Goal: Ask a question

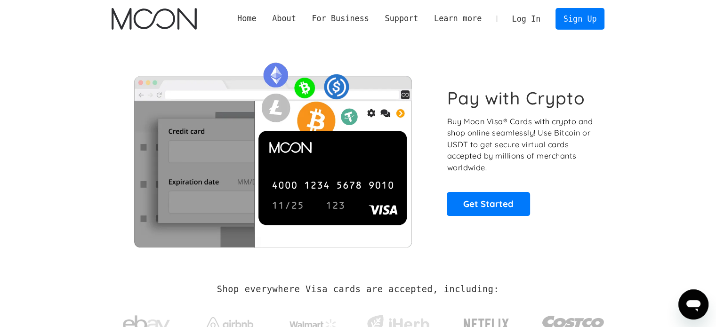
click at [542, 16] on link "Log In" at bounding box center [526, 18] width 44 height 21
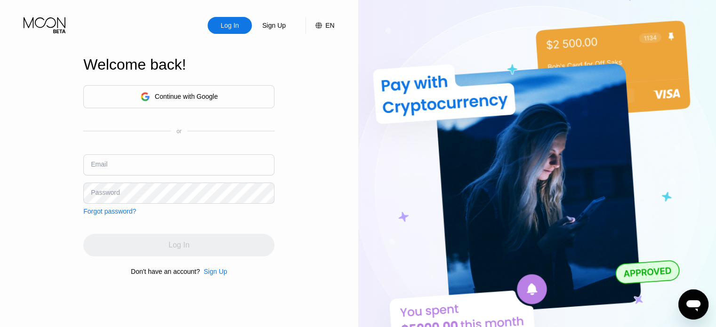
type input "amir.sadegh.saghafi@gmail.com"
click at [312, 231] on div "Log In Sign Up EN Language Select an item Save Welcome back! Continue with Goog…" at bounding box center [179, 180] width 358 height 360
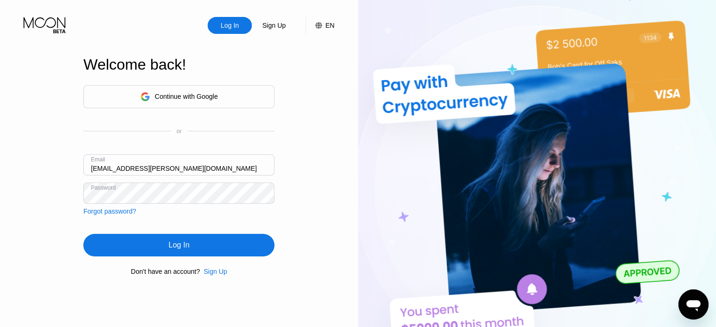
click at [312, 231] on div "Log In Sign Up EN Language Select an item Save Welcome back! Continue with Goog…" at bounding box center [179, 180] width 358 height 360
click at [224, 252] on div "Log In" at bounding box center [178, 245] width 191 height 23
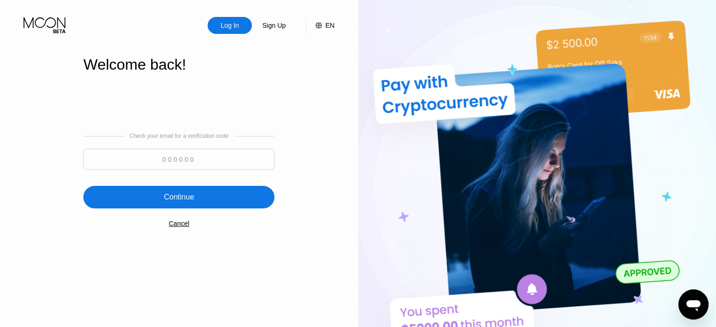
click at [219, 154] on input at bounding box center [178, 159] width 191 height 21
type input "762398"
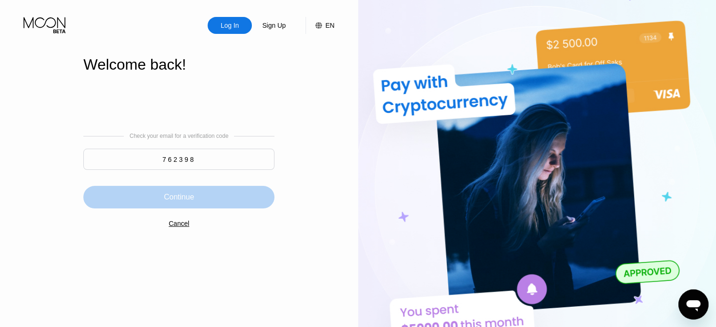
click at [231, 209] on div "Continue" at bounding box center [178, 197] width 191 height 23
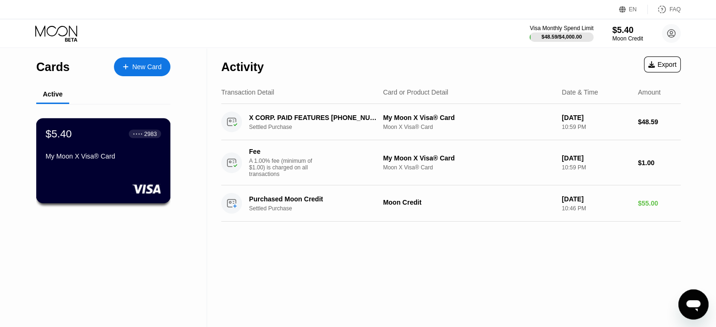
click at [125, 154] on div "My Moon X Visa® Card" at bounding box center [103, 157] width 115 height 8
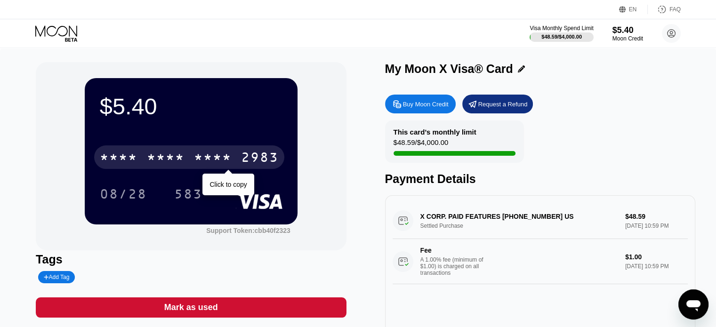
click at [231, 165] on div "* * * *" at bounding box center [213, 158] width 38 height 15
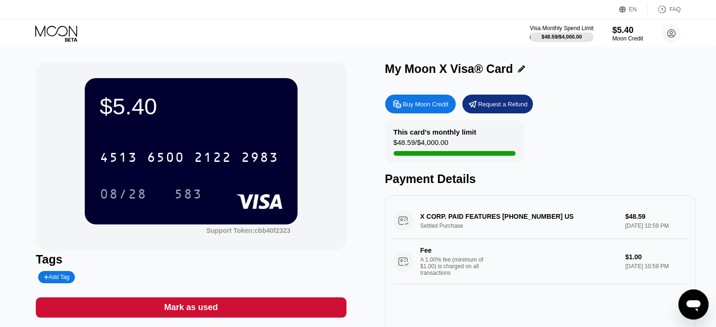
click at [422, 100] on div "Buy Moon Credit" at bounding box center [420, 104] width 71 height 19
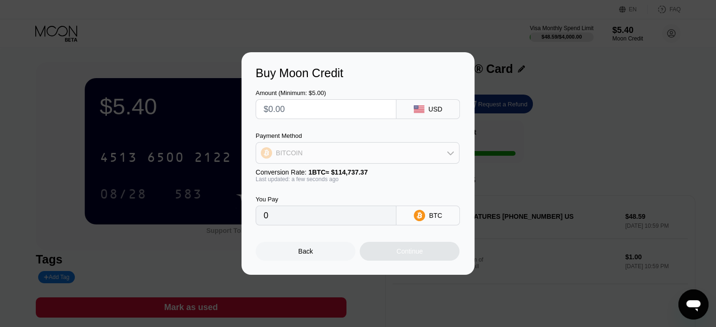
click at [424, 157] on div "BITCOIN" at bounding box center [357, 153] width 203 height 19
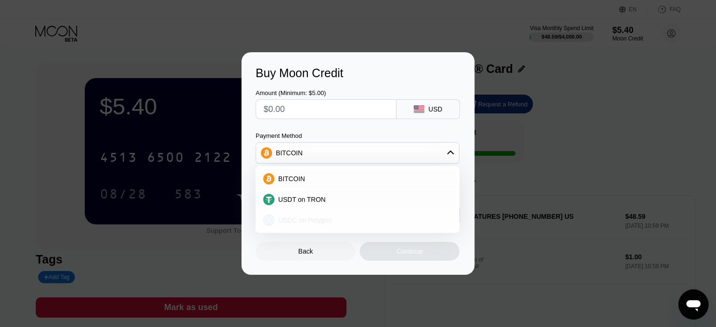
click at [364, 222] on div "USDC on Polygon" at bounding box center [364, 221] width 178 height 8
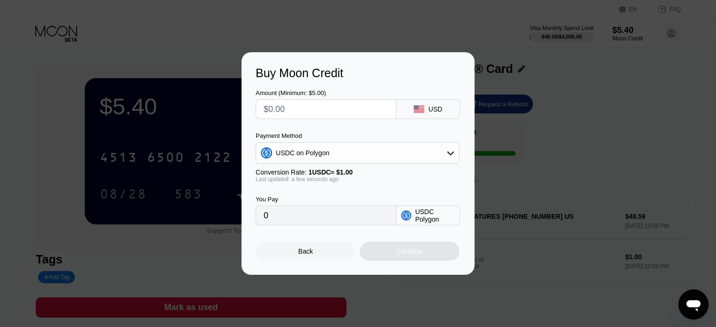
click at [425, 156] on div "USDC on Polygon" at bounding box center [357, 153] width 203 height 19
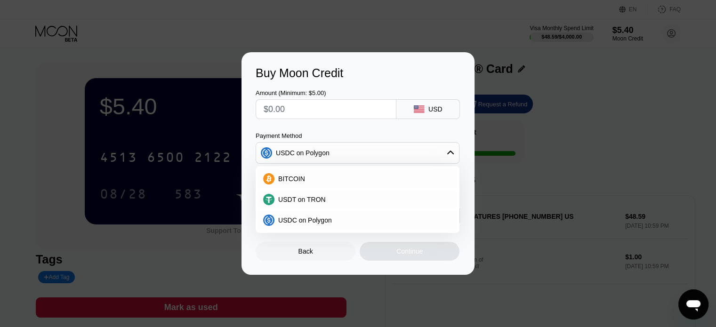
click at [425, 156] on div "USDC on Polygon" at bounding box center [357, 153] width 203 height 19
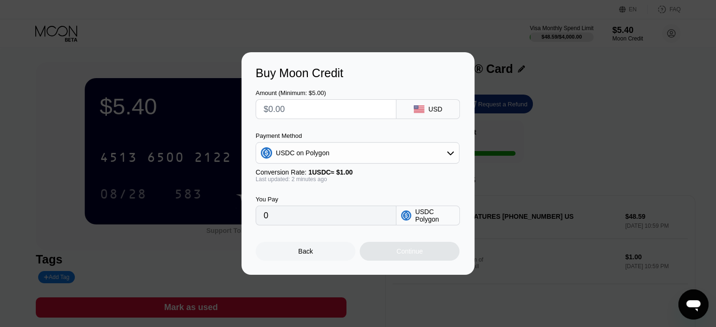
click at [323, 223] on input "0" at bounding box center [326, 215] width 125 height 19
click at [365, 219] on input "0" at bounding box center [326, 215] width 125 height 19
click at [360, 218] on input "0" at bounding box center [326, 215] width 125 height 19
click at [369, 101] on input "text" at bounding box center [326, 109] width 125 height 19
type input "$1"
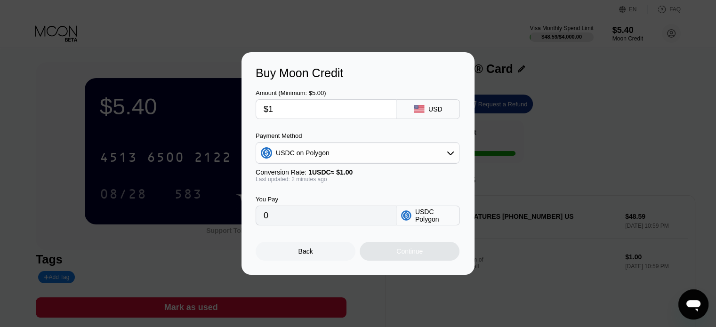
type input "1.00000000"
type input "$13"
type input "13.00000000"
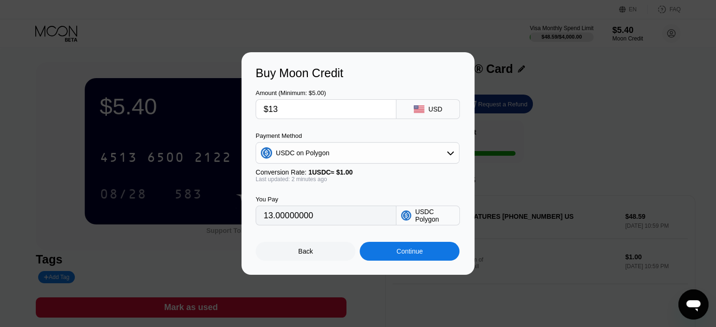
type input "$130"
type input "130.00000000"
type input "$13"
type input "13.00000000"
type input "$1"
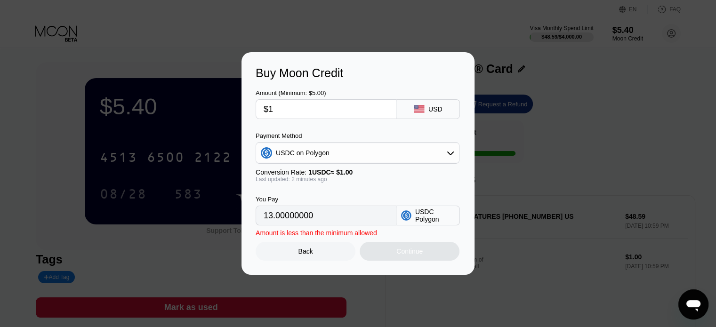
type input "1.00000000"
type input "$12"
type input "12.00000000"
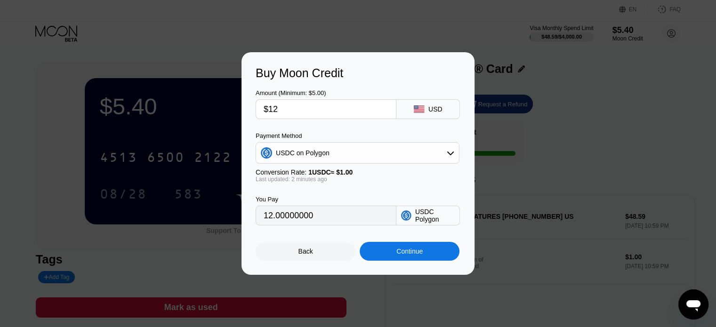
type input "$125"
type input "125.00000000"
type input "$12"
type input "12.00000000"
type input "$124"
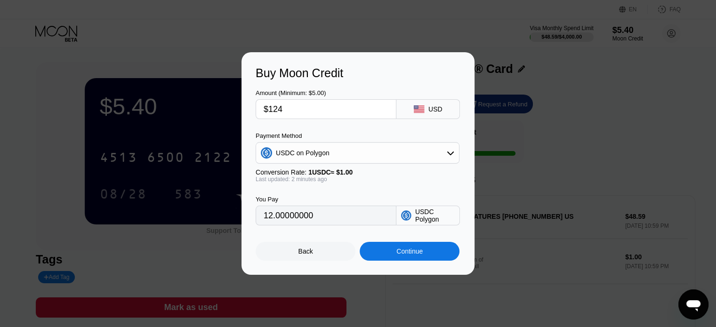
type input "124.00000000"
type input "$124"
click at [389, 256] on div "Continue" at bounding box center [410, 251] width 100 height 19
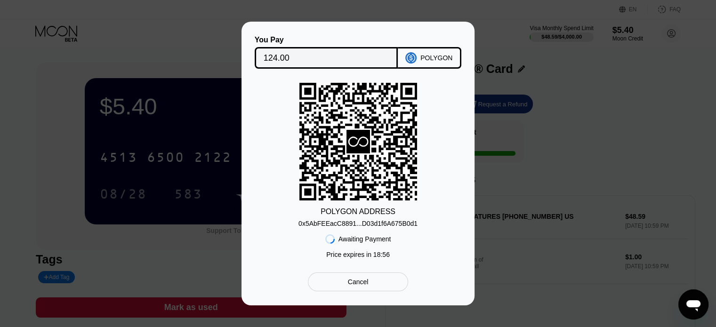
click at [405, 223] on div "0x5AbFEEacC8891...D03d1f6A675B0d1" at bounding box center [358, 224] width 119 height 8
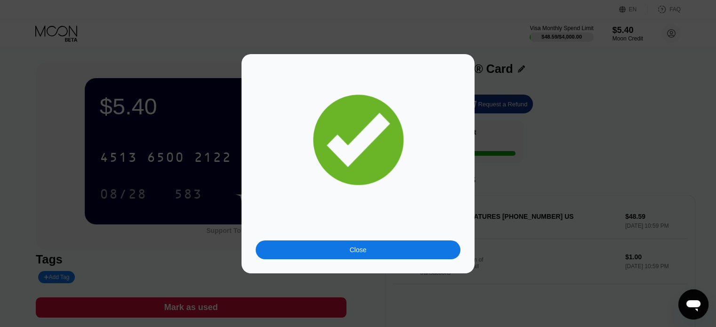
click at [380, 248] on div "Close" at bounding box center [358, 250] width 205 height 19
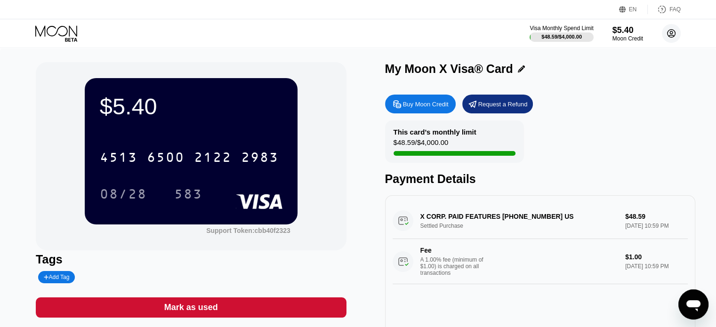
click at [669, 28] on circle at bounding box center [671, 33] width 19 height 19
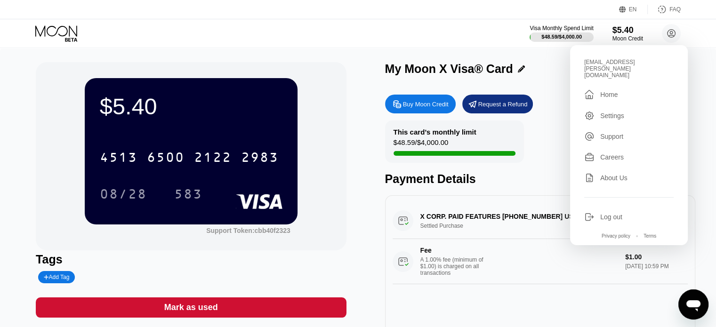
click at [626, 111] on div "Settings" at bounding box center [628, 116] width 89 height 10
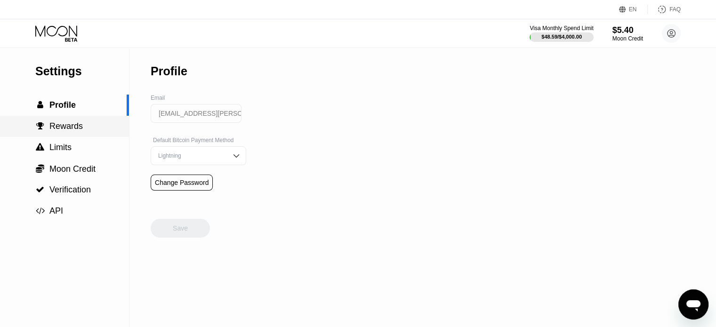
click at [77, 126] on span "Rewards" at bounding box center [65, 125] width 33 height 9
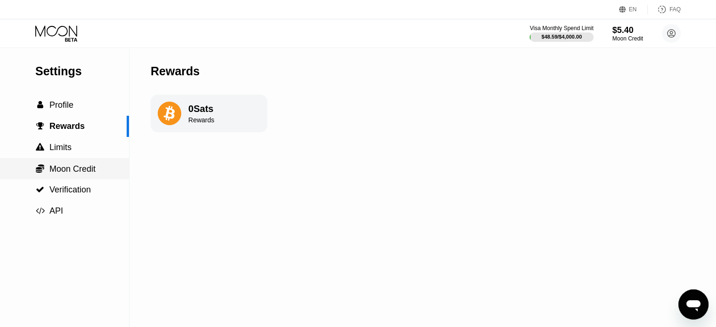
click at [100, 172] on div " Moon Credit" at bounding box center [64, 169] width 129 height 10
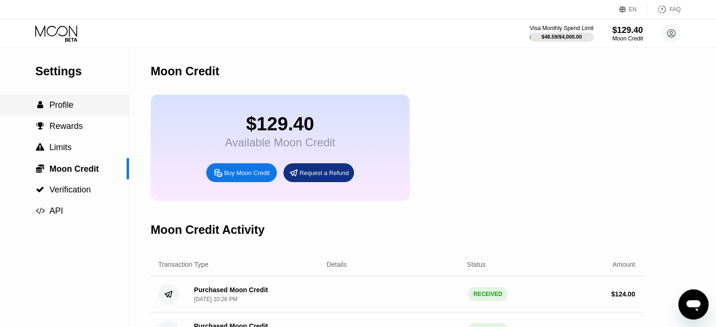
click at [72, 105] on span "Profile" at bounding box center [61, 104] width 24 height 9
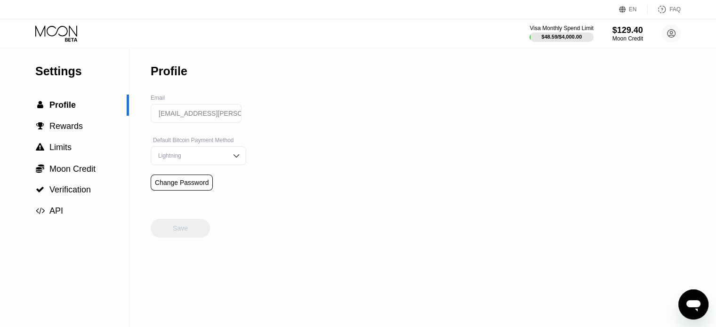
click at [650, 40] on div "Visa Monthly Spend Limit $48.59 / $4,000.00 $129.40 Moon Credit amir.sadegh.sag…" at bounding box center [605, 33] width 151 height 19
click at [635, 33] on div "$129.40" at bounding box center [628, 30] width 32 height 10
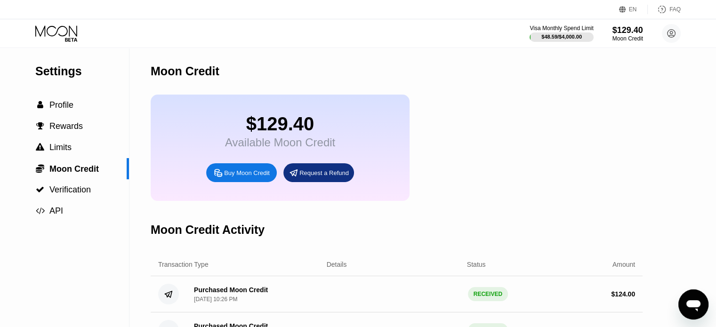
click at [252, 135] on div "$129.40" at bounding box center [280, 123] width 110 height 21
click at [61, 105] on span "Profile" at bounding box center [61, 104] width 24 height 9
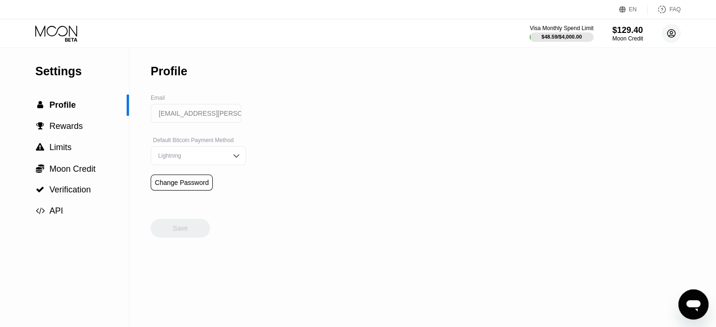
click at [669, 29] on circle at bounding box center [671, 33] width 19 height 19
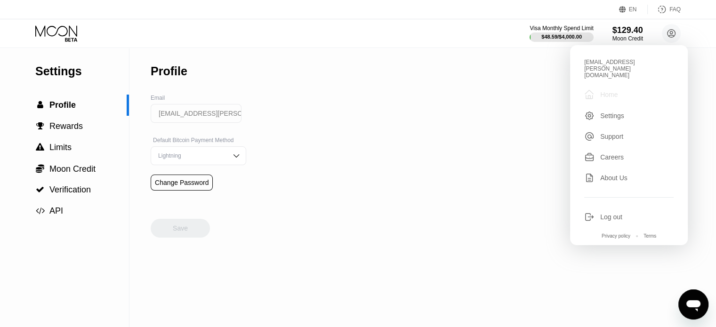
click at [603, 91] on div "Home" at bounding box center [608, 95] width 17 height 8
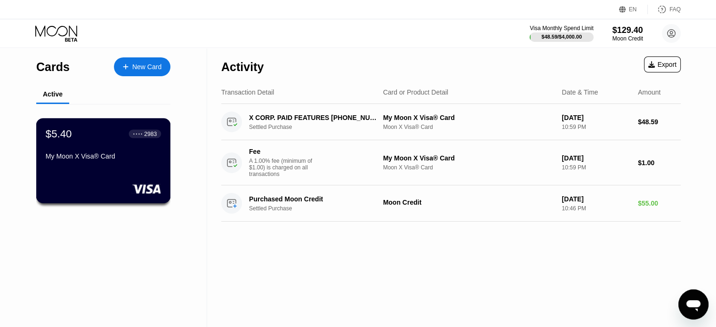
click at [122, 146] on div "$5.40 ● ● ● ● 2983 My Moon X Visa® Card" at bounding box center [103, 146] width 115 height 36
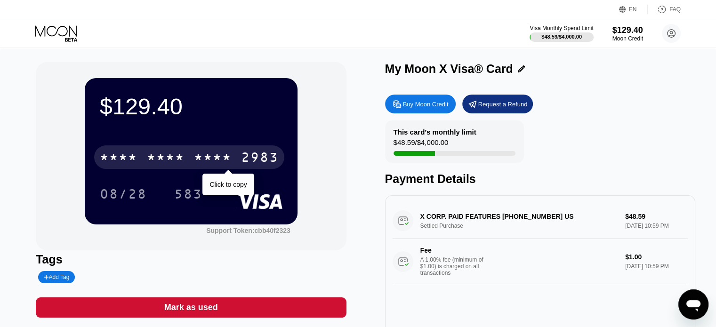
click at [262, 161] on div "2983" at bounding box center [260, 158] width 38 height 15
click at [184, 162] on div "6500" at bounding box center [166, 158] width 38 height 15
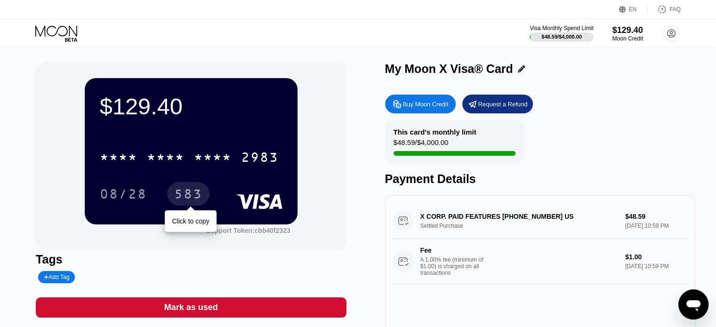
click at [186, 198] on div "583" at bounding box center [188, 195] width 28 height 15
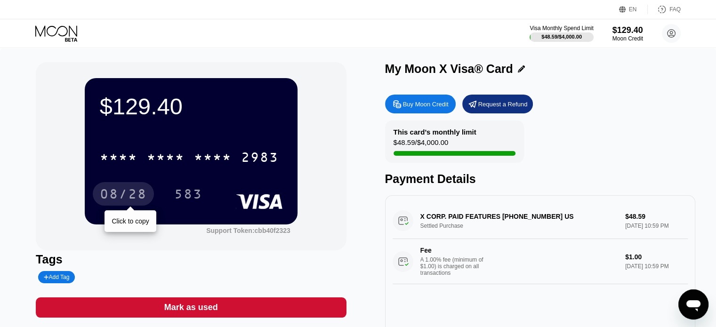
click at [139, 193] on div "08/28" at bounding box center [123, 195] width 47 height 15
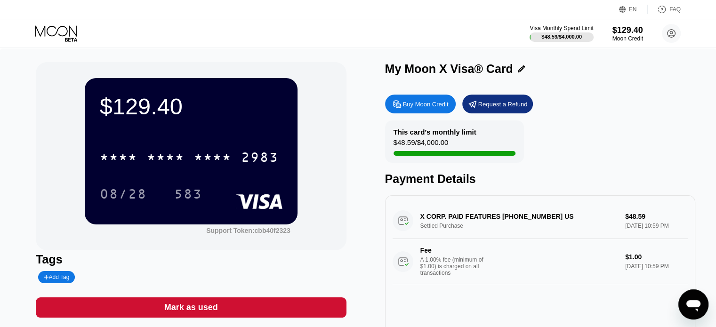
click at [253, 324] on div "$129.40 * * * * * * * * * * * * 2983 08/28 583 Support Token: cbb40f2323 Tags A…" at bounding box center [191, 211] width 310 height 298
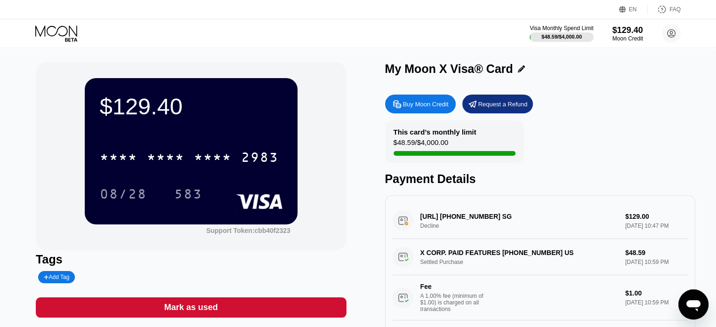
click at [427, 232] on div "[URL] [PHONE_NUMBER] SG Decline $129.00 [DATE] 10:47 PM" at bounding box center [540, 221] width 295 height 36
click at [429, 229] on div "[URL] [PHONE_NUMBER] SG Decline $129.00 [DATE] 10:47 PM" at bounding box center [540, 221] width 295 height 36
click at [672, 37] on icon at bounding box center [672, 34] width 8 height 8
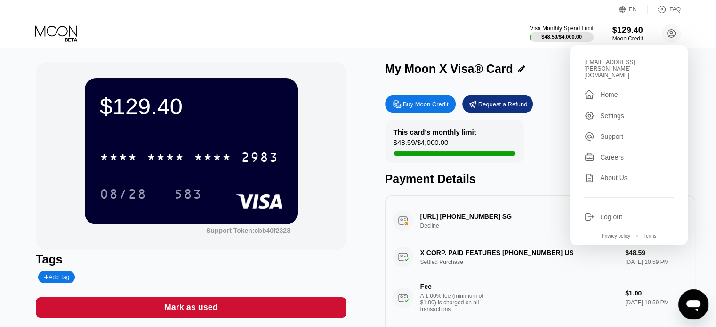
click at [625, 111] on div "Settings" at bounding box center [628, 116] width 89 height 10
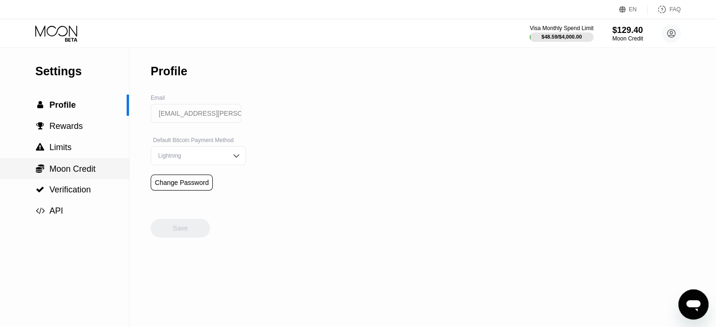
click at [73, 174] on span "Moon Credit" at bounding box center [72, 168] width 46 height 9
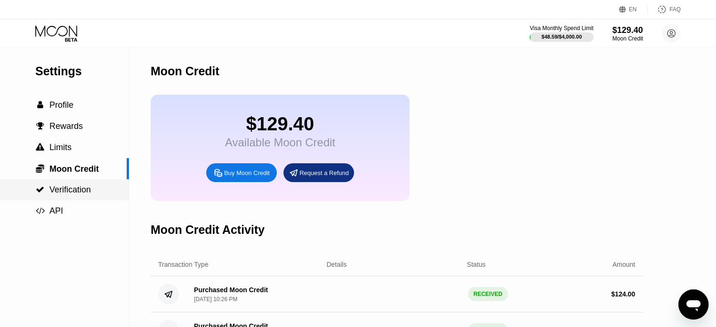
click at [66, 191] on span "Verification" at bounding box center [69, 189] width 41 height 9
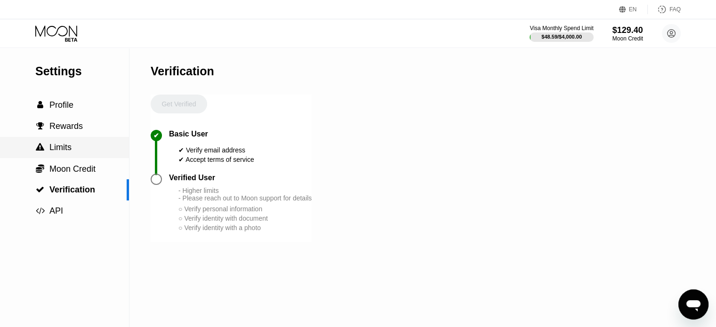
click at [85, 151] on div " Limits" at bounding box center [64, 148] width 129 height 10
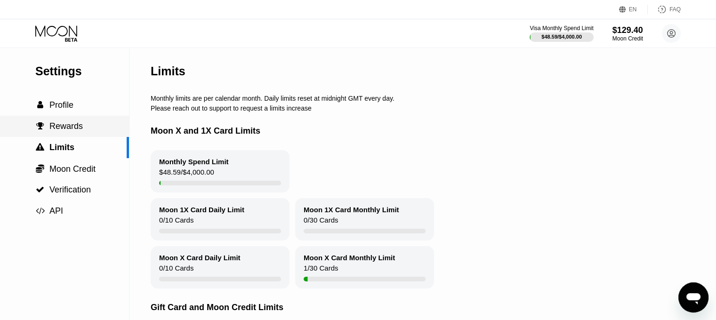
click at [79, 130] on span "Rewards" at bounding box center [65, 125] width 33 height 9
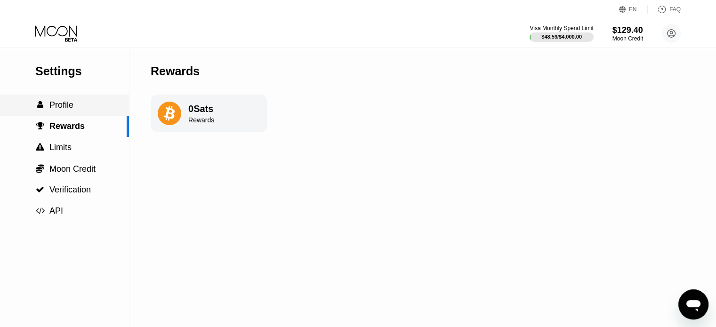
click at [79, 109] on div " Profile" at bounding box center [64, 105] width 129 height 10
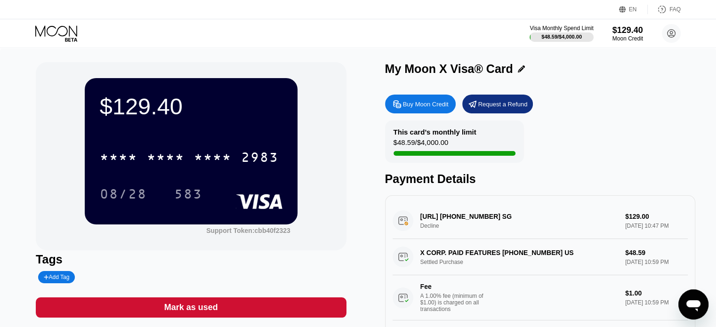
click at [516, 228] on div "[URL] [PHONE_NUMBER] SG Decline $129.00 [DATE] 10:47 PM" at bounding box center [540, 221] width 295 height 36
click at [424, 230] on div "[URL] [PHONE_NUMBER] SG Decline $129.00 [DATE] 10:47 PM" at bounding box center [540, 221] width 295 height 36
click at [665, 229] on div "[URL] [PHONE_NUMBER] SG Decline $129.00 [DATE] 10:47 PM" at bounding box center [540, 221] width 295 height 36
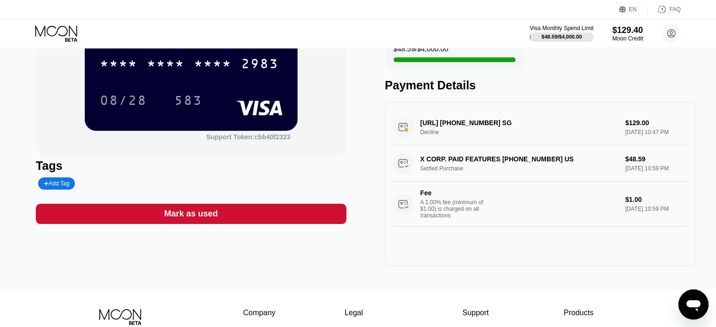
scroll to position [94, 0]
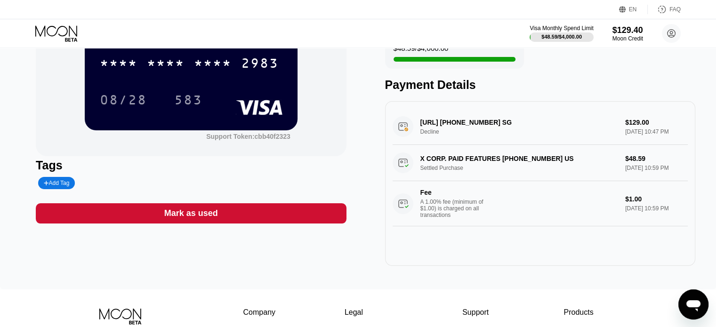
click at [690, 303] on icon "Open messaging window" at bounding box center [694, 305] width 14 height 11
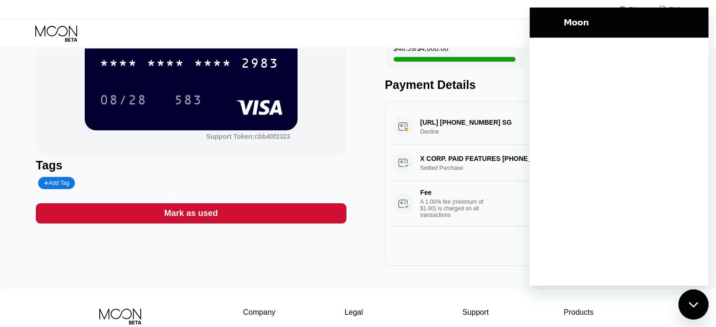
scroll to position [0, 0]
drag, startPoint x: 699, startPoint y: 306, endPoint x: 1249, endPoint y: 534, distance: 595.8
click at [699, 306] on div "Close messaging window" at bounding box center [694, 305] width 28 height 28
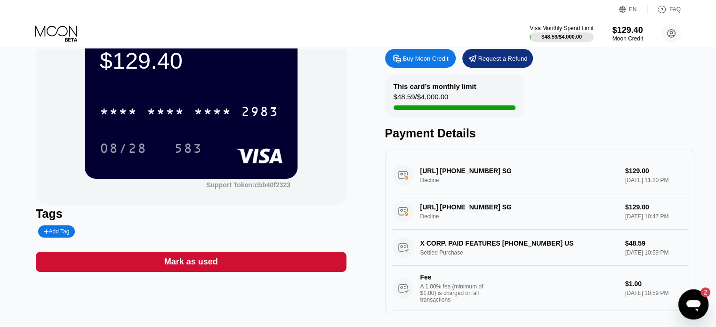
scroll to position [47, 0]
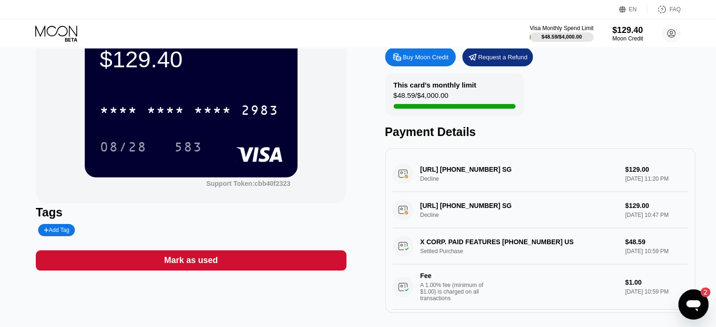
click at [506, 175] on div "[URL] [PHONE_NUMBER] SG Decline $129.00 [DATE] 11:20 PM" at bounding box center [540, 174] width 295 height 36
click at [469, 170] on div "[URL] [PHONE_NUMBER] SG Decline $129.00 [DATE] 11:20 PM" at bounding box center [540, 174] width 295 height 36
drag, startPoint x: 443, startPoint y: 184, endPoint x: 419, endPoint y: 184, distance: 23.5
click at [422, 184] on div "[URL] [PHONE_NUMBER] SG Decline $129.00 [DATE] 11:20 PM" at bounding box center [540, 174] width 295 height 36
click at [694, 303] on icon "Open messaging window, 2 unread messages" at bounding box center [694, 305] width 14 height 11
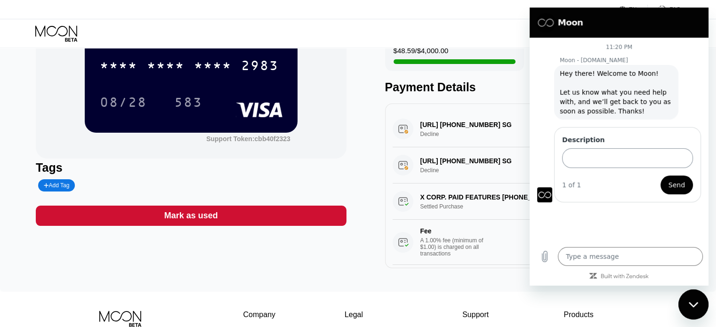
scroll to position [94, 0]
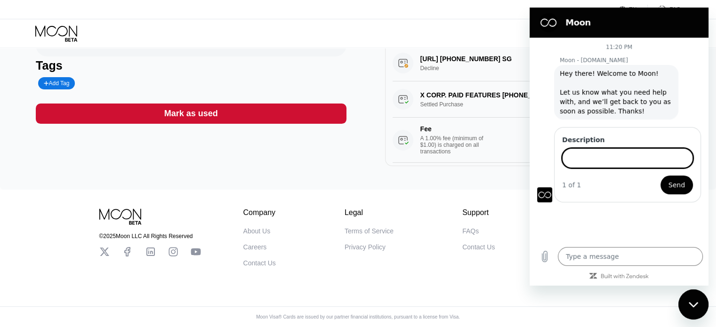
click at [588, 163] on input "Description" at bounding box center [627, 158] width 131 height 20
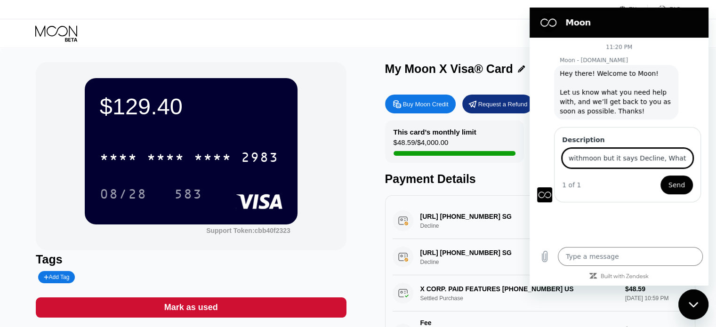
scroll to position [0, 149]
type input "I want to buy nansen subscription using paywithmoon but it says Decline, What s…"
click at [661, 176] on button "Send" at bounding box center [677, 185] width 32 height 19
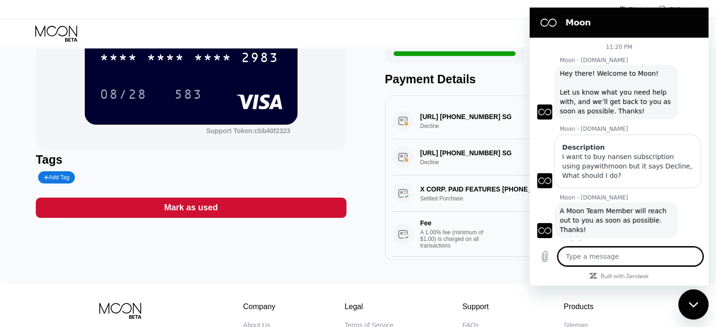
scroll to position [0, 0]
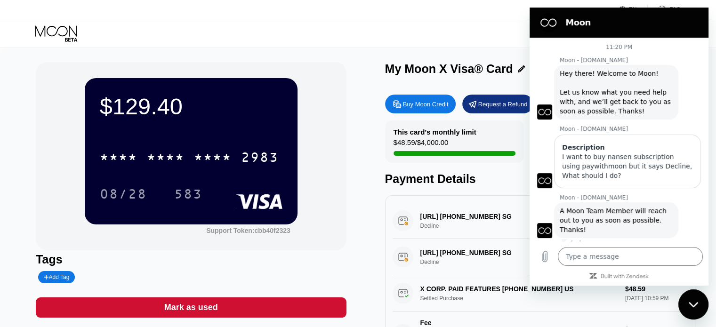
click at [694, 312] on div "Close messaging window" at bounding box center [694, 305] width 28 height 28
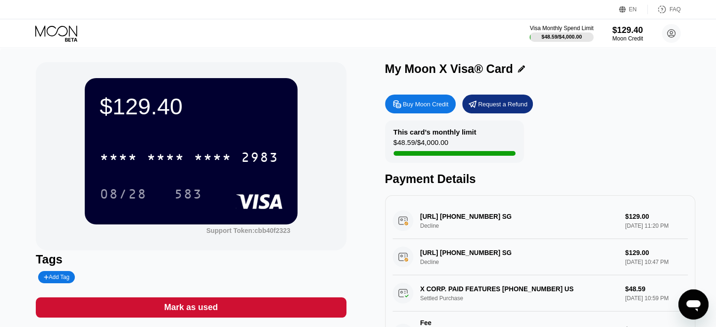
click at [694, 312] on icon "Open messaging window" at bounding box center [693, 304] width 17 height 17
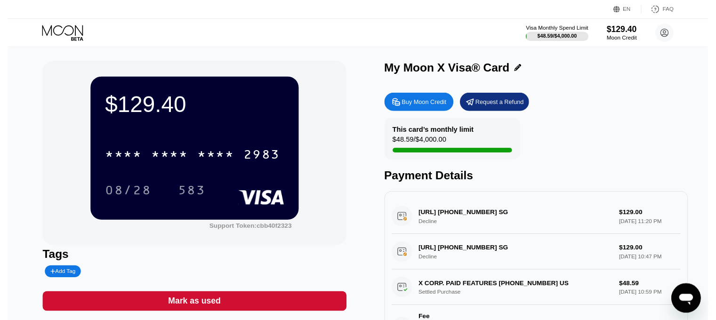
scroll to position [7, 0]
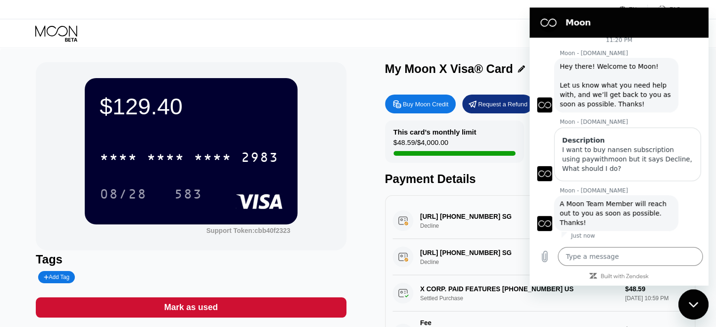
drag, startPoint x: 694, startPoint y: 312, endPoint x: 1319, endPoint y: 551, distance: 669.1
click at [694, 312] on div "Close messaging window" at bounding box center [694, 305] width 28 height 28
type textarea "x"
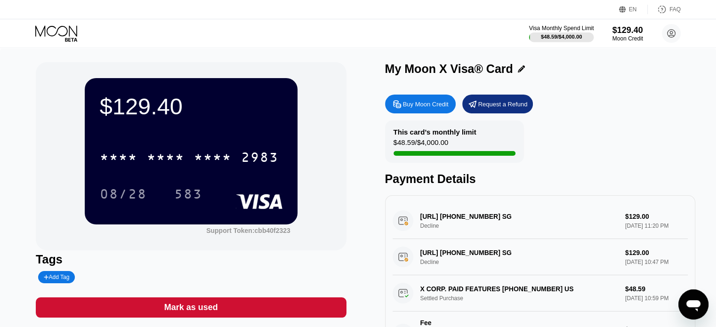
click at [548, 32] on div "$48.59 / $4,000.00" at bounding box center [561, 37] width 65 height 10
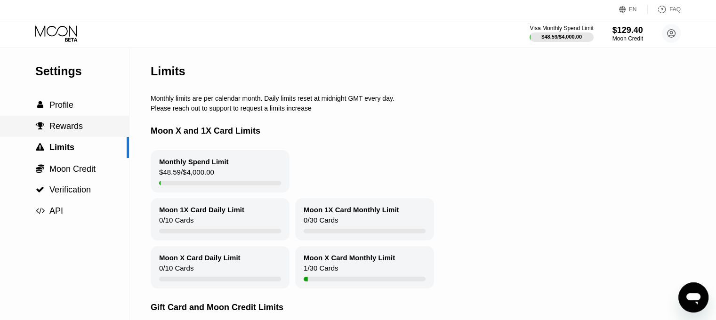
click at [69, 131] on span "Rewards" at bounding box center [65, 125] width 33 height 9
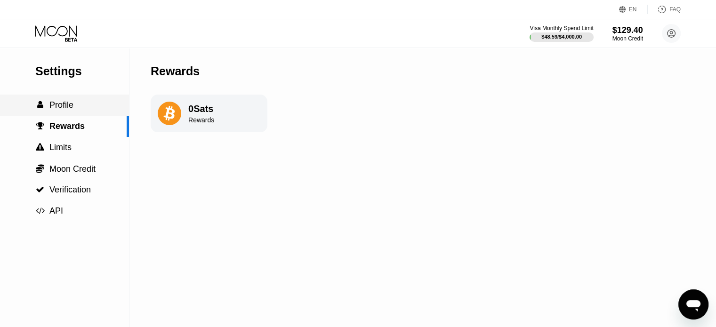
click at [73, 108] on div " Profile" at bounding box center [64, 105] width 129 height 10
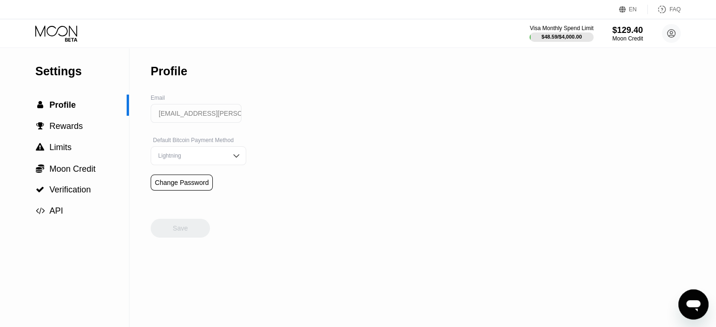
click at [661, 34] on div "Visa Monthly Spend Limit $48.59 / $4,000.00 $129.40 Moon Credit amir.sadegh.sag…" at bounding box center [605, 33] width 151 height 19
click at [665, 33] on circle at bounding box center [671, 33] width 19 height 19
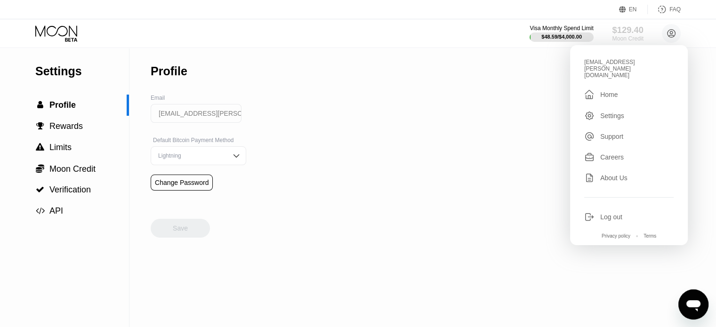
click at [632, 31] on div "$129.40" at bounding box center [628, 30] width 32 height 10
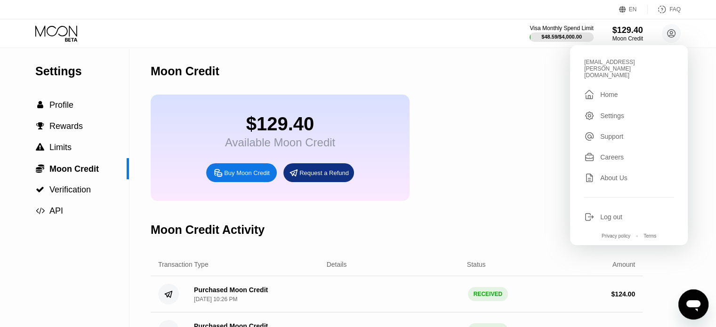
click at [428, 197] on div "$129.40 Available Moon Credit Buy Moon Credit Request a Refund" at bounding box center [397, 148] width 492 height 106
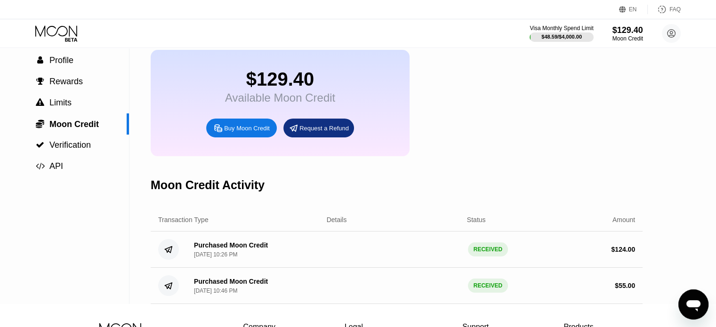
scroll to position [47, 0]
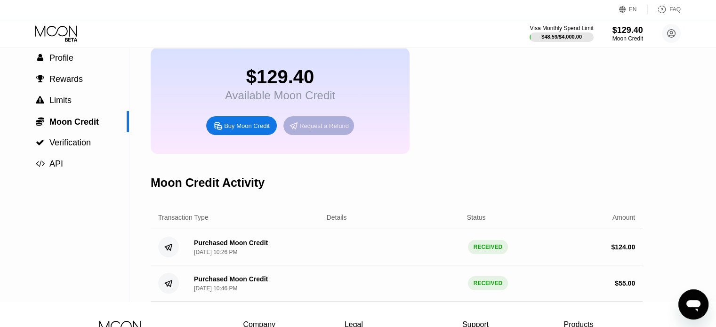
click at [299, 135] on div "Request a Refund" at bounding box center [318, 125] width 71 height 19
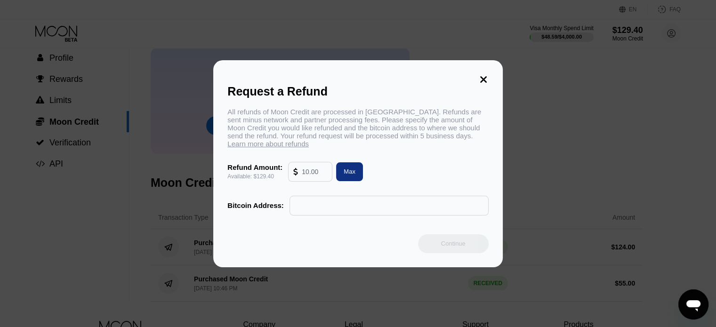
click at [315, 179] on input "text" at bounding box center [314, 171] width 25 height 19
click at [342, 181] on div "Max" at bounding box center [349, 171] width 27 height 19
type input "129.40"
click at [325, 211] on input "text" at bounding box center [389, 205] width 189 height 19
click at [480, 74] on icon at bounding box center [483, 79] width 10 height 10
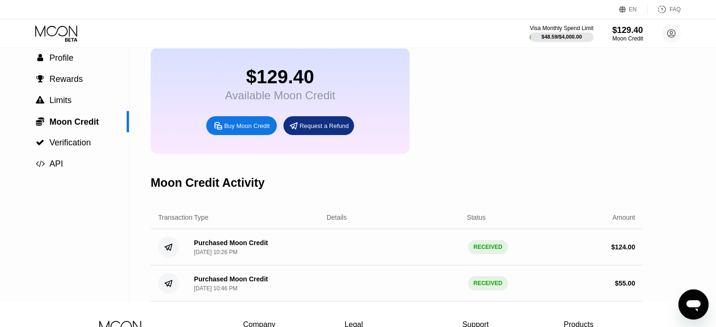
click at [701, 299] on icon "Open messaging window" at bounding box center [693, 304] width 17 height 17
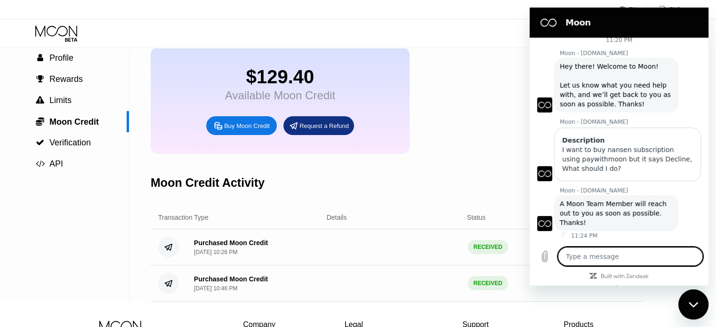
click at [688, 300] on div "Close messaging window" at bounding box center [694, 305] width 28 height 28
type textarea "x"
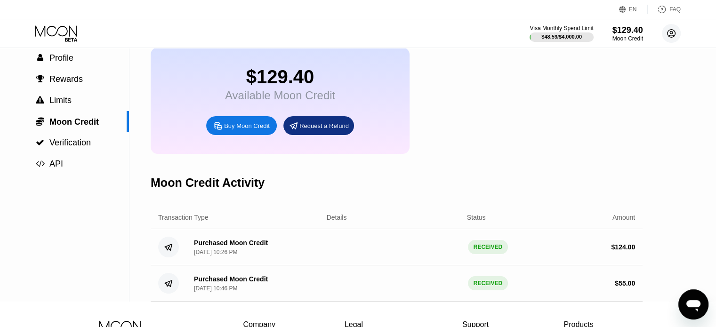
click at [671, 33] on icon at bounding box center [671, 33] width 5 height 5
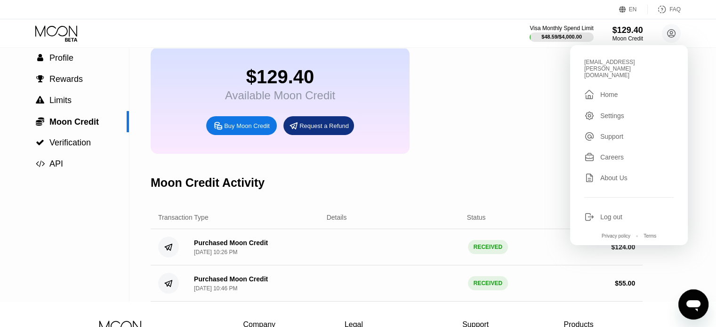
click at [631, 75] on div "amir.sadegh.saghafi@gmail.com  Home Settings Support Careers About Us Log out …" at bounding box center [629, 145] width 118 height 200
click at [605, 91] on div "Home" at bounding box center [608, 95] width 17 height 8
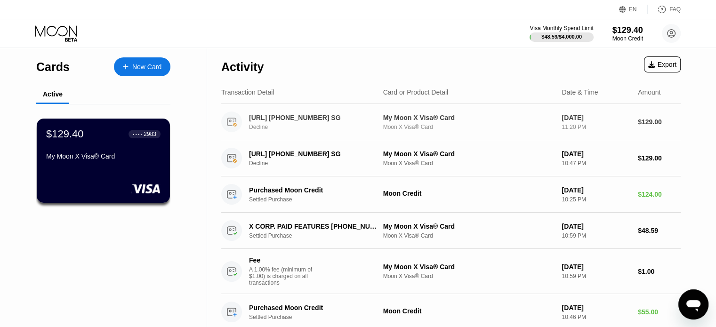
click at [285, 124] on div "NANSEN.AI +6561234567 SG Decline" at bounding box center [318, 122] width 139 height 16
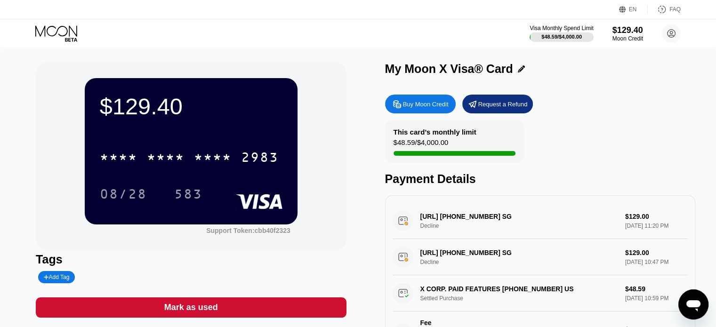
click at [428, 223] on div "NANSEN.AI +6561234567 SG Decline $129.00 Sep 20, 2025 11:20 PM" at bounding box center [540, 221] width 295 height 36
click at [478, 225] on div "NANSEN.AI +6561234567 SG Decline $129.00 Sep 20, 2025 11:20 PM" at bounding box center [540, 221] width 295 height 36
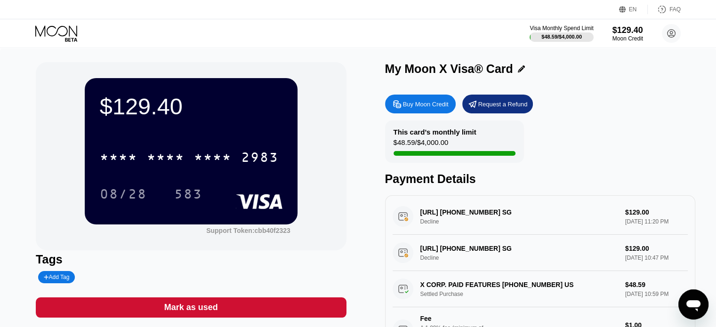
scroll to position [15, 0]
click at [433, 244] on div "NANSEN.AI +6561234567 SG Decline $129.00 Sep 20, 2025 10:47 PM" at bounding box center [540, 253] width 295 height 36
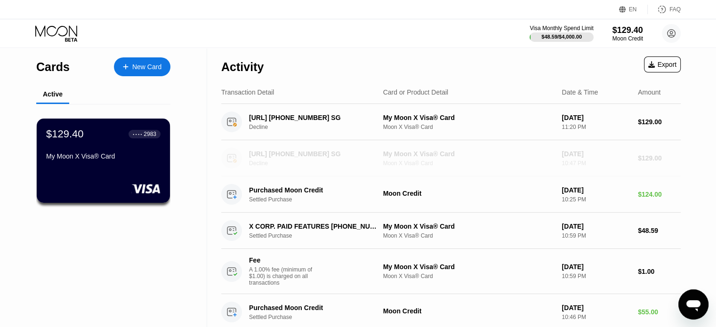
click at [227, 158] on icon at bounding box center [231, 158] width 8 height 8
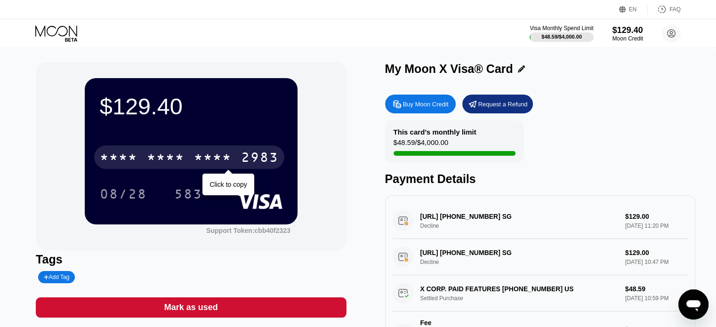
click at [220, 162] on div "* * * *" at bounding box center [213, 158] width 38 height 15
click at [234, 159] on div "4513 6500 2122 2983" at bounding box center [189, 158] width 190 height 24
click at [221, 159] on div "* * * *" at bounding box center [213, 158] width 38 height 15
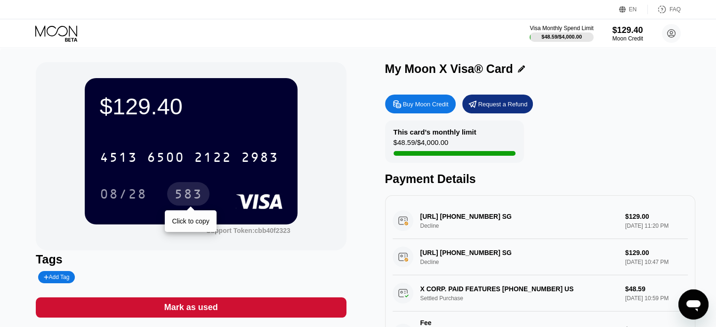
click at [181, 197] on div "583" at bounding box center [188, 195] width 28 height 15
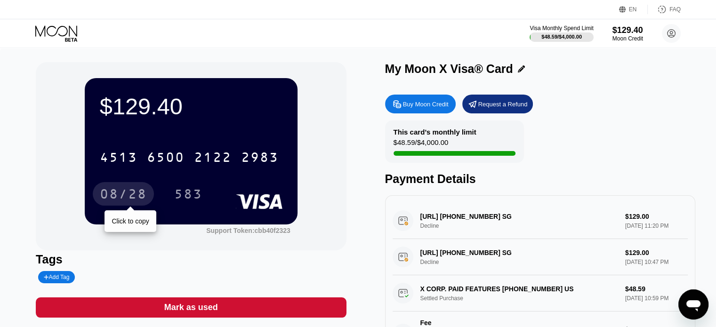
click at [121, 197] on div "08/28" at bounding box center [123, 195] width 47 height 15
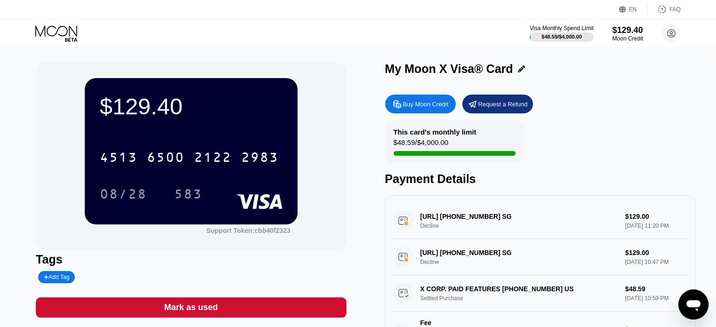
click at [696, 301] on icon "Open messaging window" at bounding box center [694, 305] width 14 height 11
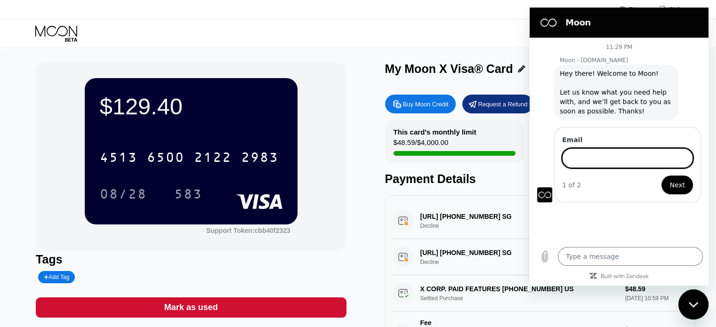
click at [696, 301] on div "Close messaging window" at bounding box center [694, 305] width 28 height 28
type textarea "x"
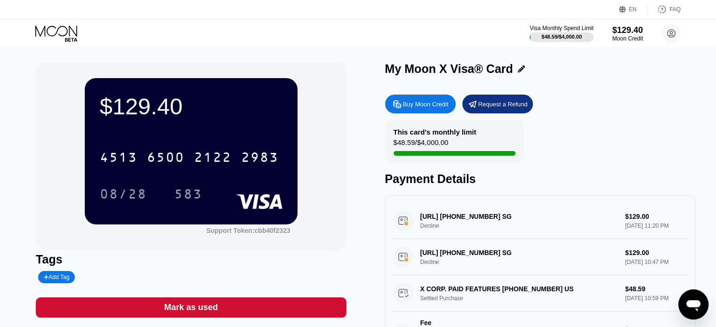
click at [475, 236] on div "NANSEN.AI +6561234567 SG Decline $129.00 Sep 20, 2025 11:20 PM" at bounding box center [540, 221] width 295 height 36
drag, startPoint x: 413, startPoint y: 219, endPoint x: 140, endPoint y: 196, distance: 274.5
click at [413, 219] on div "NANSEN.AI +6561234567 SG Decline $129.00 Sep 20, 2025 11:20 PM" at bounding box center [540, 221] width 295 height 36
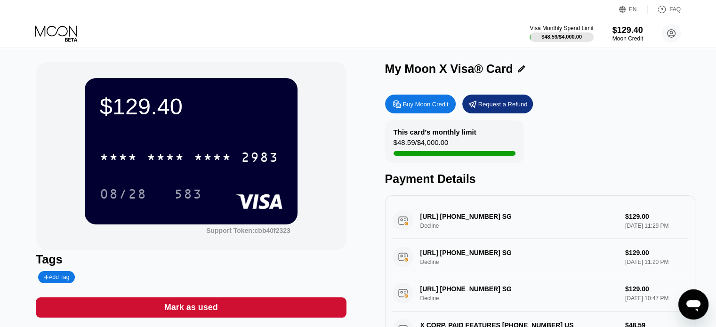
click at [440, 214] on div "[URL] [PHONE_NUMBER] SG Decline $129.00 [DATE] 11:29 PM" at bounding box center [540, 221] width 295 height 36
click at [688, 300] on icon "Open messaging window" at bounding box center [694, 305] width 14 height 11
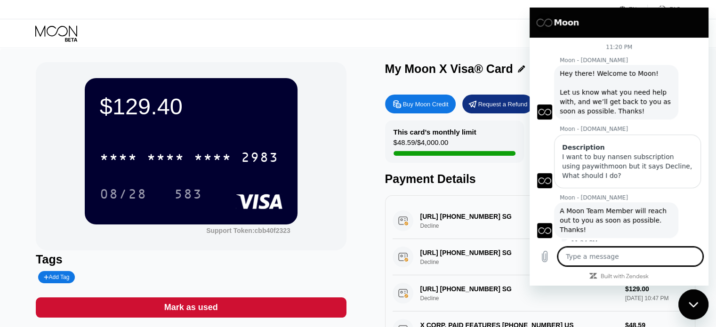
click at [688, 300] on div "Close messaging window" at bounding box center [694, 305] width 28 height 28
type textarea "x"
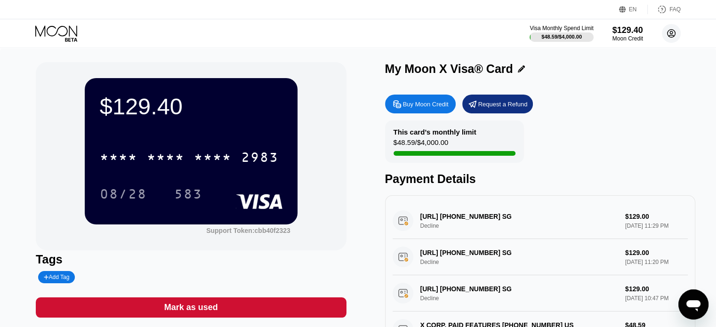
click at [678, 33] on circle at bounding box center [671, 33] width 19 height 19
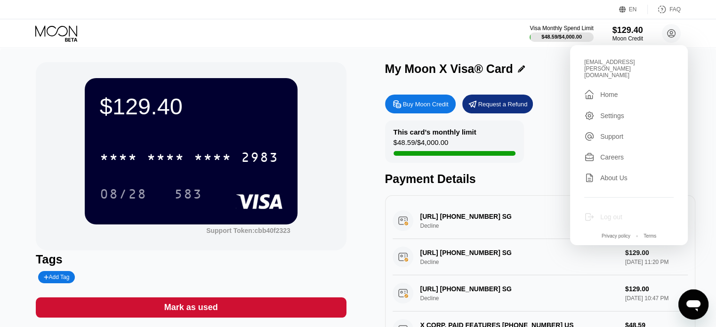
click at [606, 213] on div "Log out" at bounding box center [611, 217] width 22 height 8
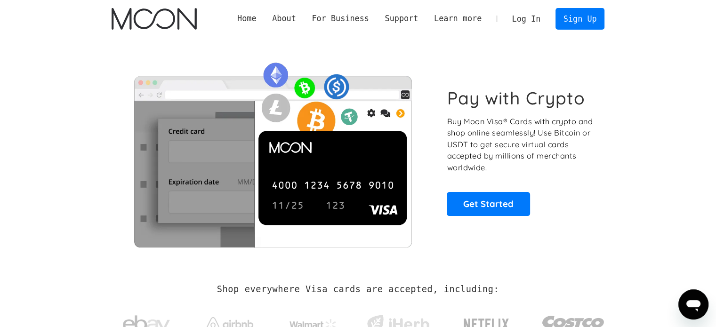
click at [532, 19] on link "Log In" at bounding box center [526, 18] width 44 height 21
